Goal: Obtain resource: Obtain resource

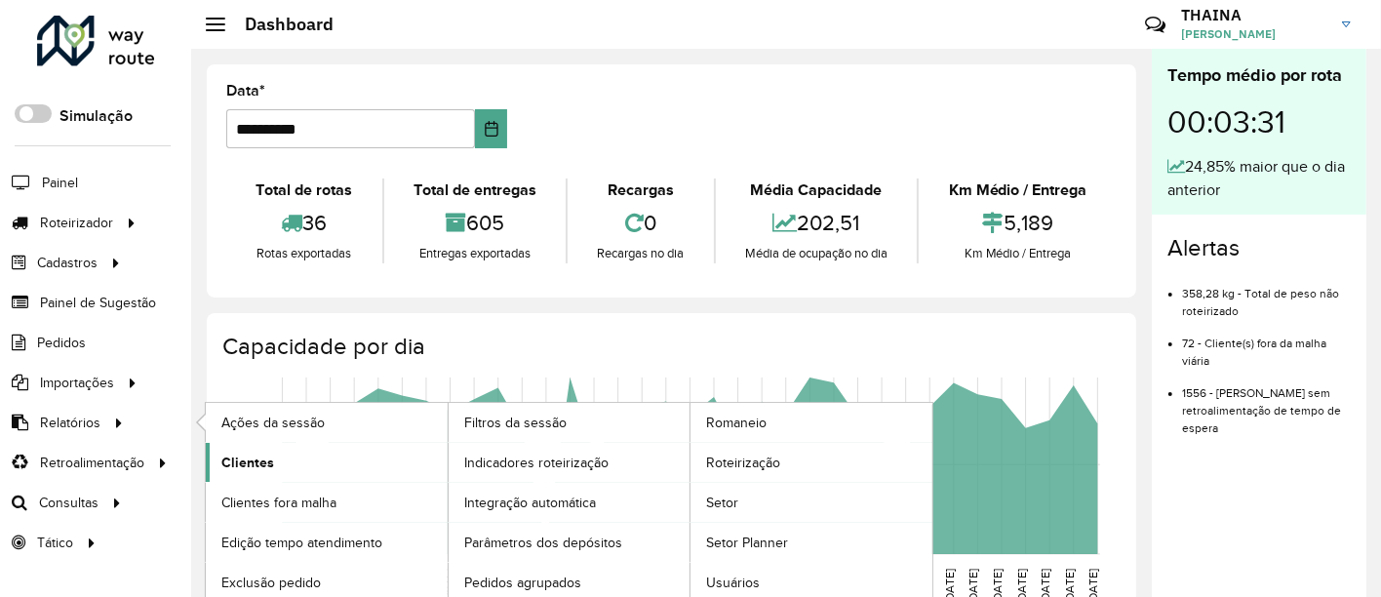
click at [264, 466] on span "Clientes" at bounding box center [247, 463] width 53 height 20
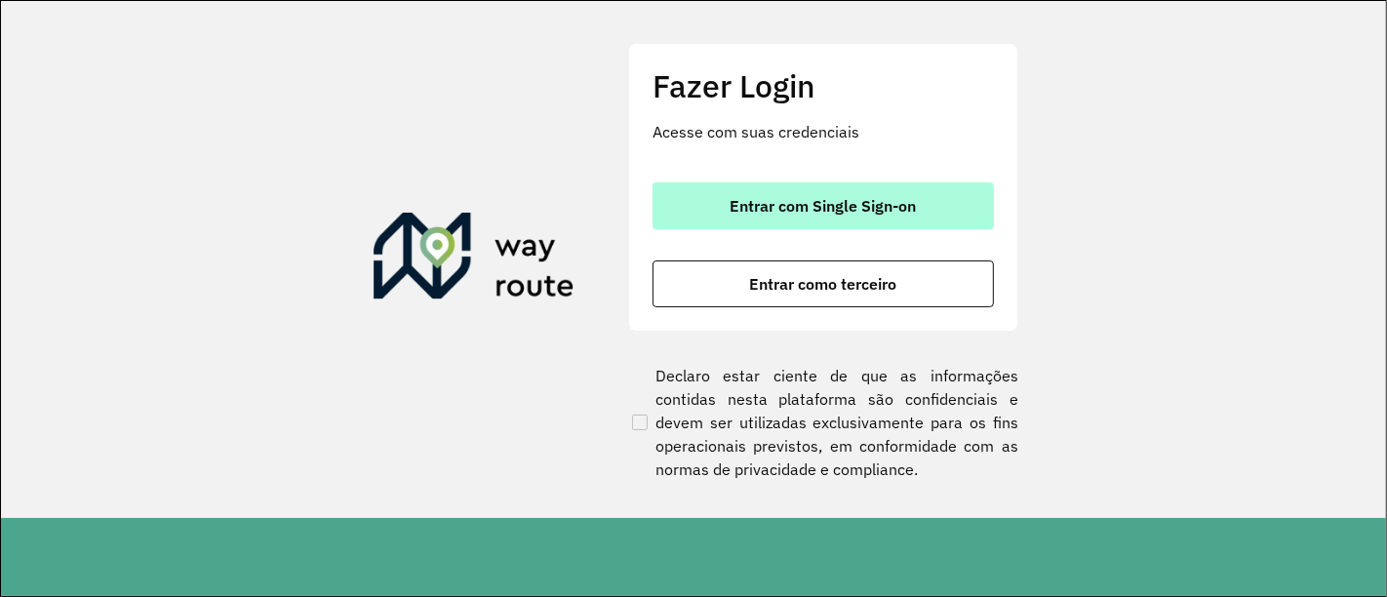
click at [797, 209] on span "Entrar com Single Sign-on" at bounding box center [824, 206] width 186 height 16
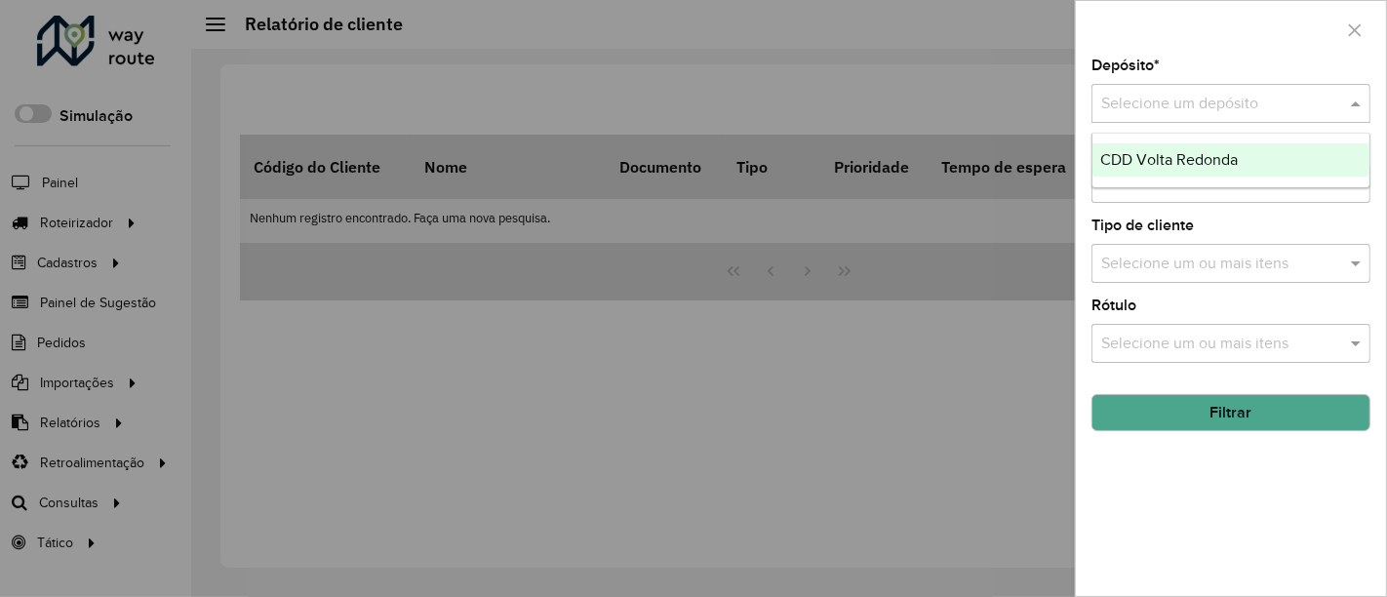
drag, startPoint x: 1150, startPoint y: 92, endPoint x: 1165, endPoint y: 135, distance: 45.4
click at [1151, 93] on input "text" at bounding box center [1211, 104] width 220 height 23
click at [1158, 168] on div "CDD Volta Redonda" at bounding box center [1232, 159] width 278 height 33
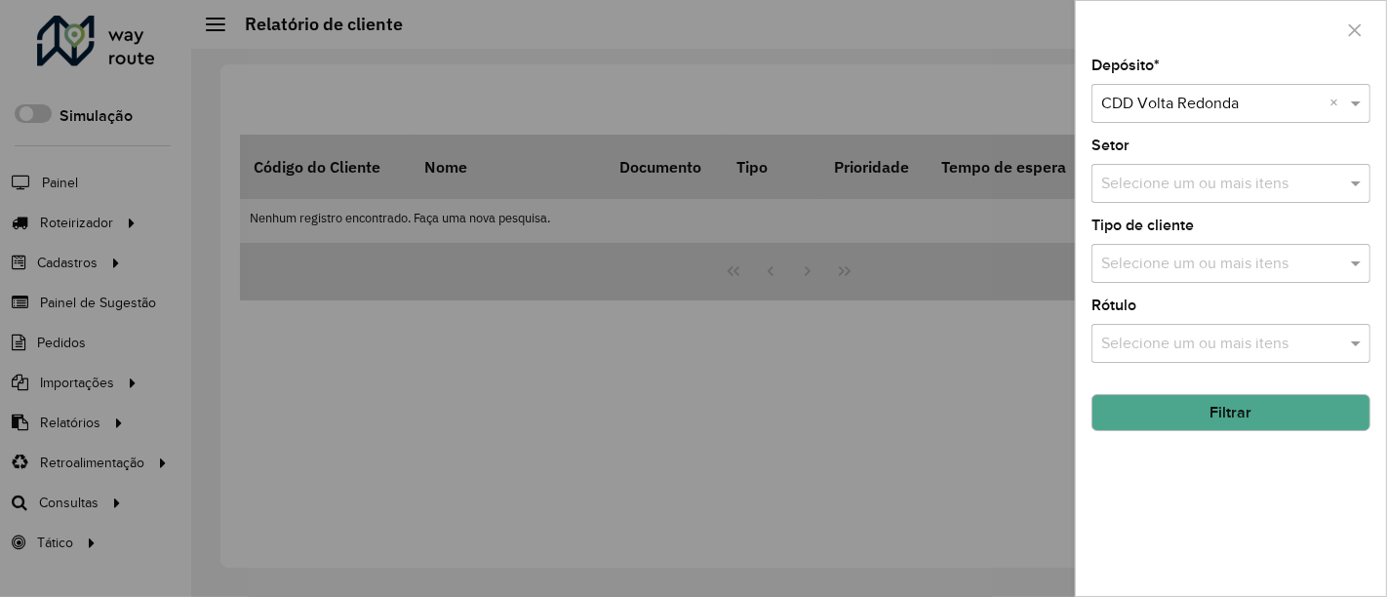
click at [1168, 190] on input "text" at bounding box center [1222, 184] width 250 height 23
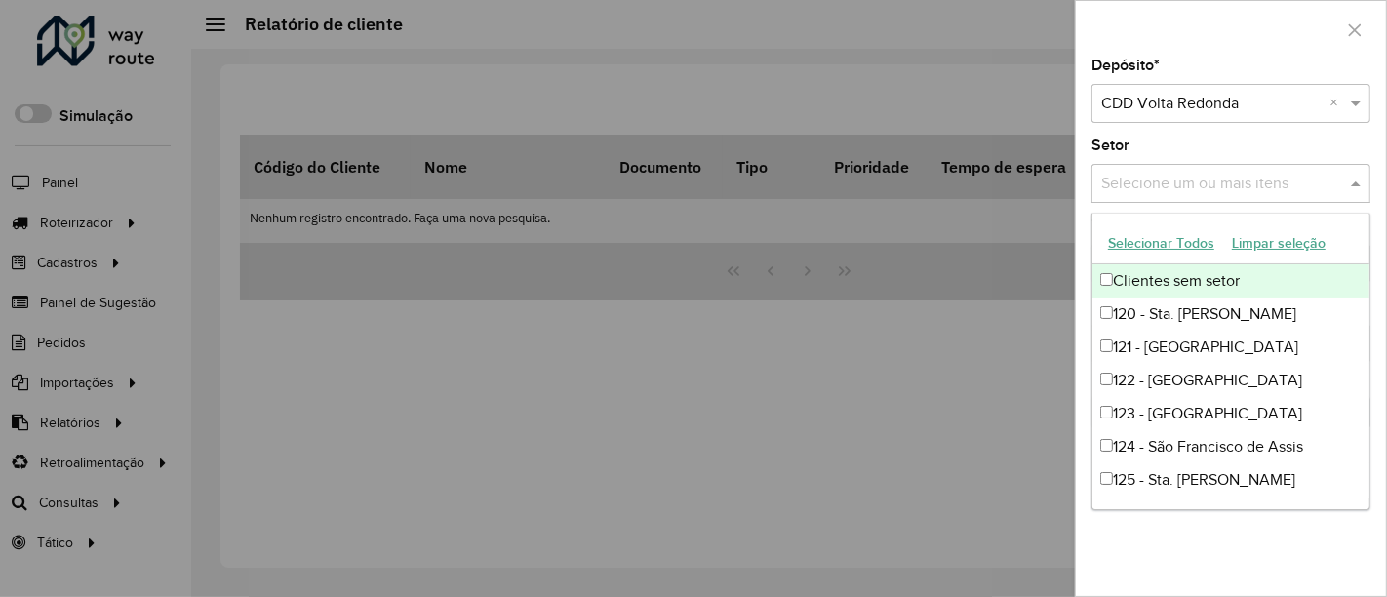
click at [1133, 235] on button "Selecionar Todos" at bounding box center [1161, 243] width 124 height 30
click at [1379, 249] on div "Depósito * Selecione um depósito × CDD Volta Redonda × Setor Selecione um ou ma…" at bounding box center [1231, 328] width 310 height 538
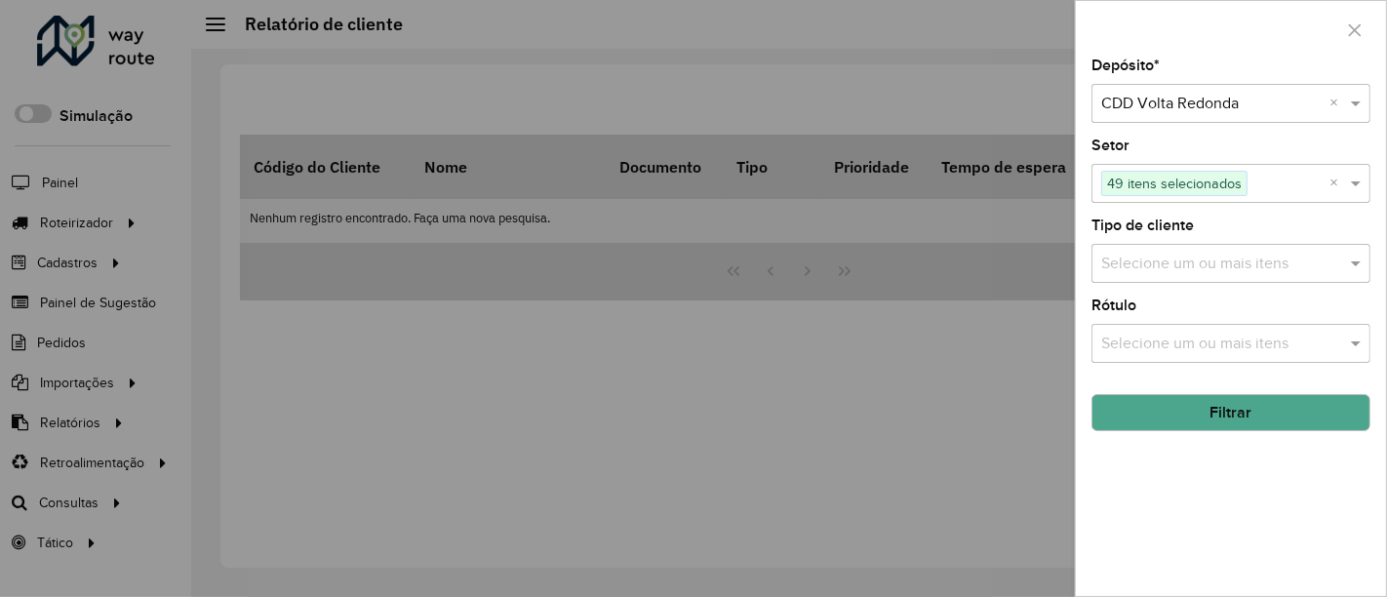
click at [1176, 260] on input "text" at bounding box center [1222, 264] width 250 height 23
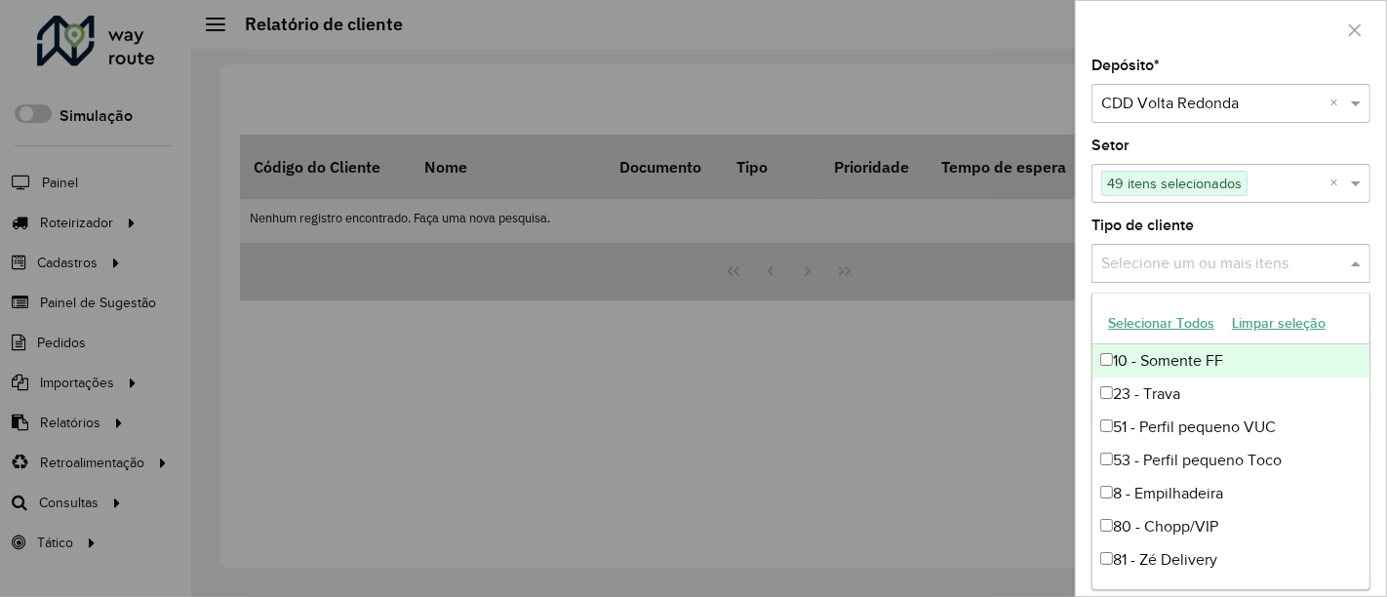
click at [1126, 309] on button "Selecionar Todos" at bounding box center [1161, 323] width 124 height 30
click at [1378, 318] on div "Depósito * Selecione um depósito × CDD Volta Redonda × Setor Selecione um ou ma…" at bounding box center [1231, 328] width 310 height 538
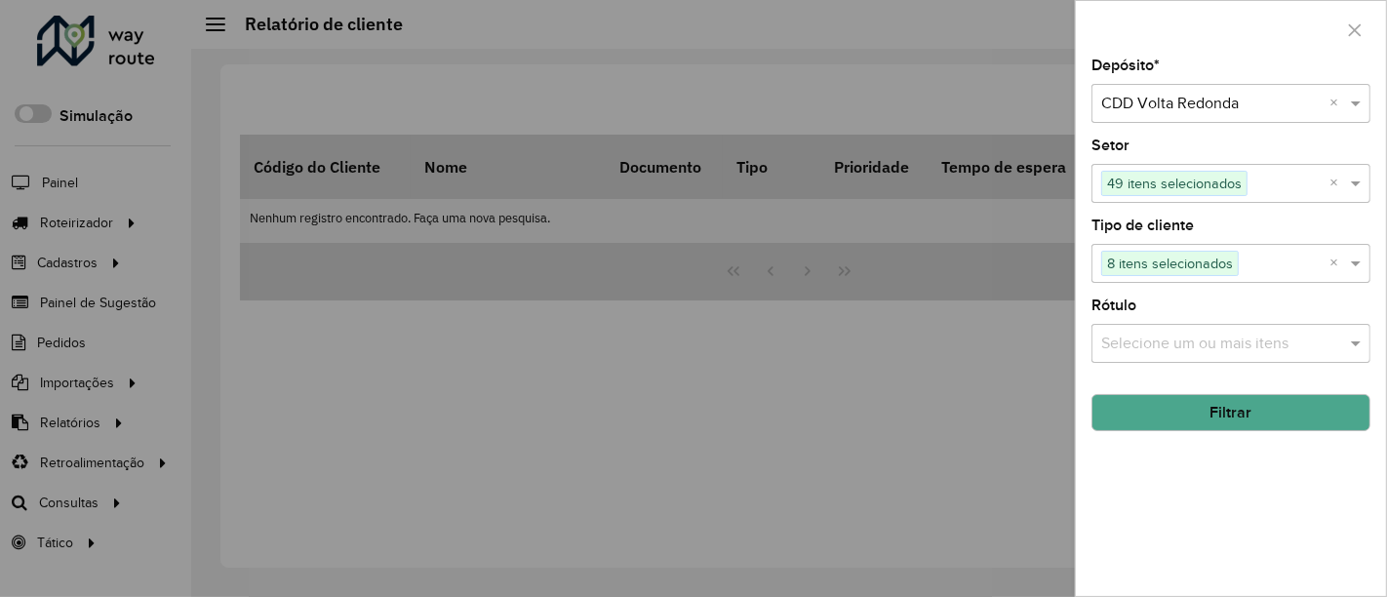
click at [1210, 319] on div "Rótulo Selecione um ou mais itens" at bounding box center [1231, 331] width 279 height 64
click at [1202, 346] on input "text" at bounding box center [1222, 344] width 250 height 23
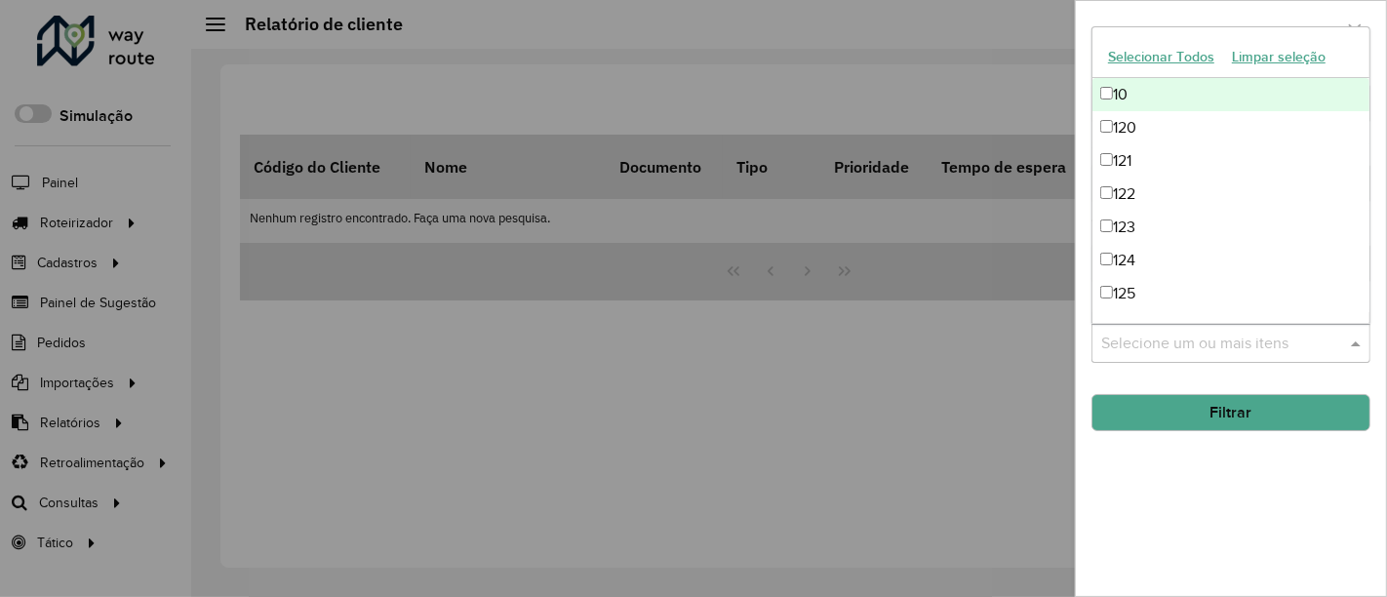
click at [1139, 57] on button "Selecionar Todos" at bounding box center [1161, 57] width 124 height 30
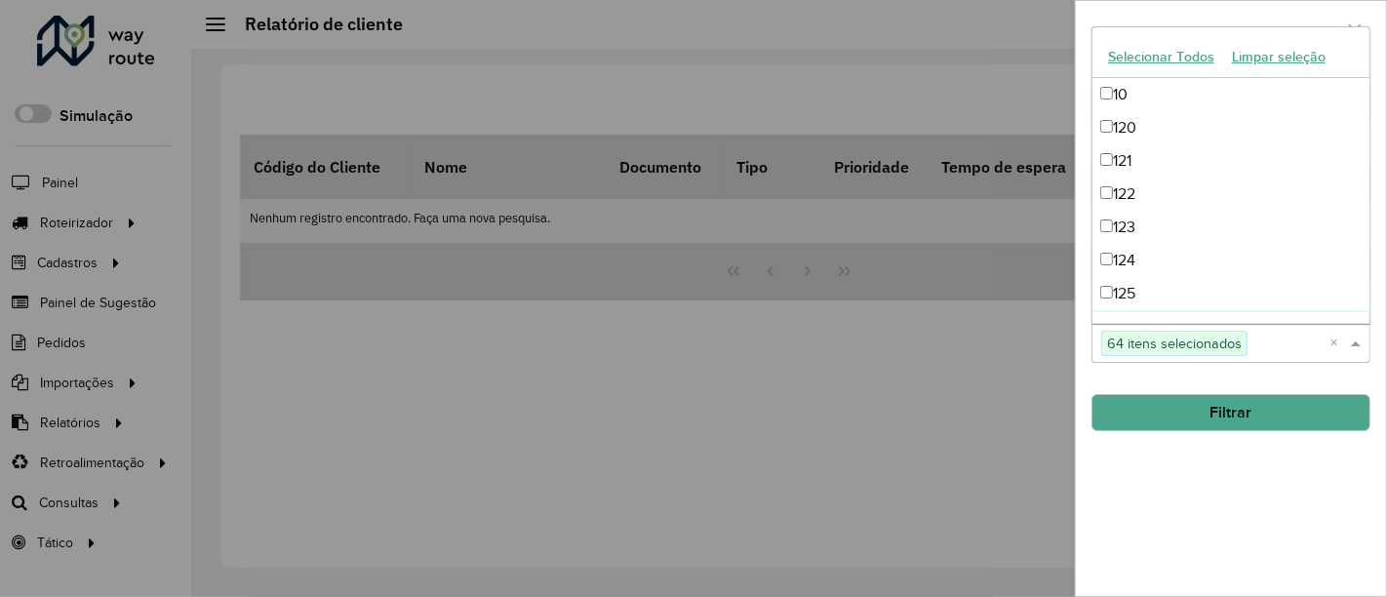
click at [1200, 403] on button "Filtrar" at bounding box center [1231, 412] width 279 height 37
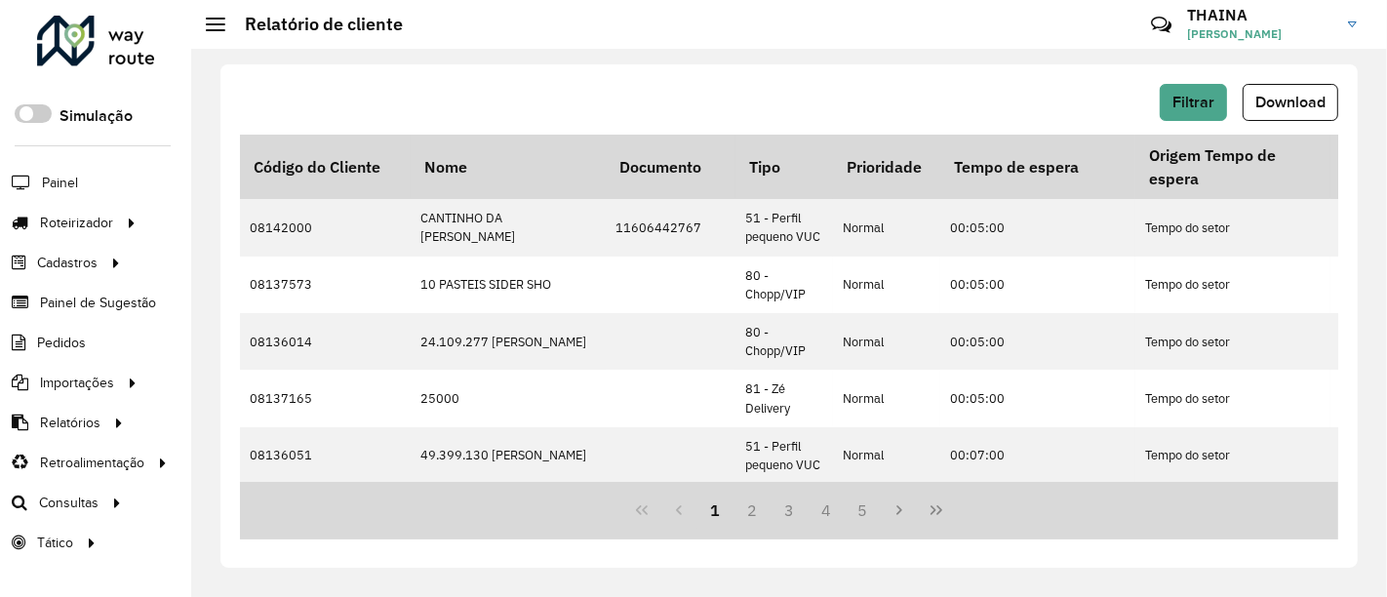
click at [1369, 104] on div "Filtrar Download Código do Cliente Nome Documento Tipo Prioridade Tempo de espe…" at bounding box center [789, 323] width 1196 height 548
drag, startPoint x: 1302, startPoint y: 96, endPoint x: 1285, endPoint y: 108, distance: 21.7
click at [1303, 96] on span "Download" at bounding box center [1291, 102] width 70 height 17
